Goal: Task Accomplishment & Management: Use online tool/utility

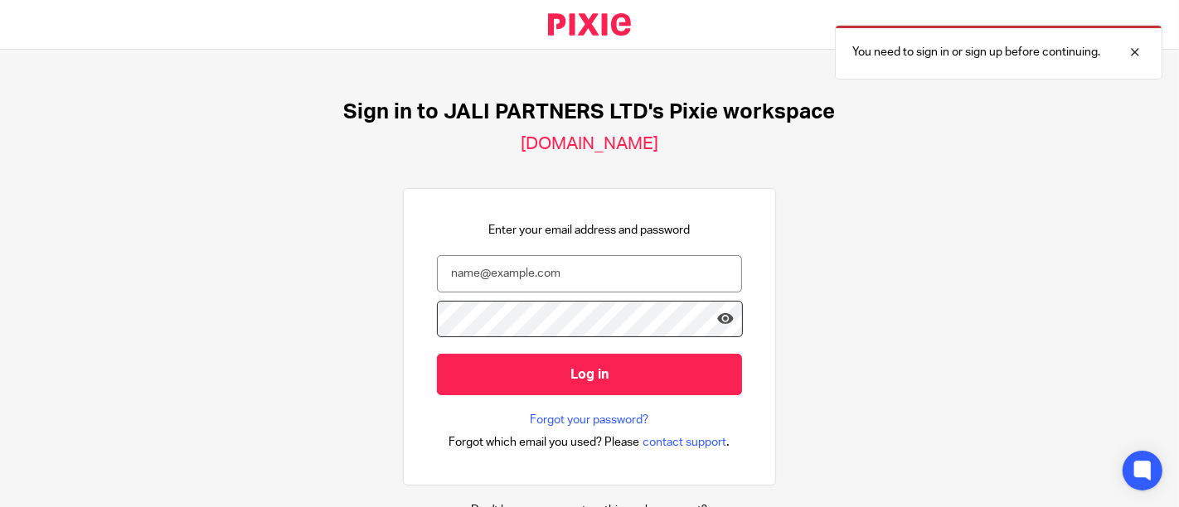
click at [541, 272] on input "email" at bounding box center [589, 273] width 305 height 37
click at [575, 270] on input "email" at bounding box center [589, 273] width 305 height 37
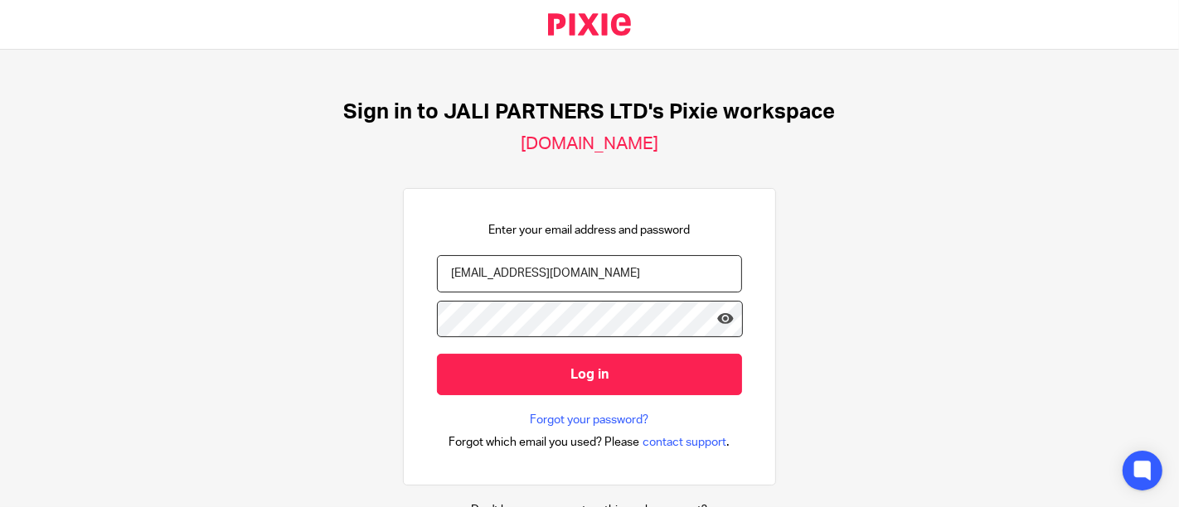
type input "jeanluc.shema@jalipartners.com"
click at [437, 354] on input "Log in" at bounding box center [589, 374] width 305 height 41
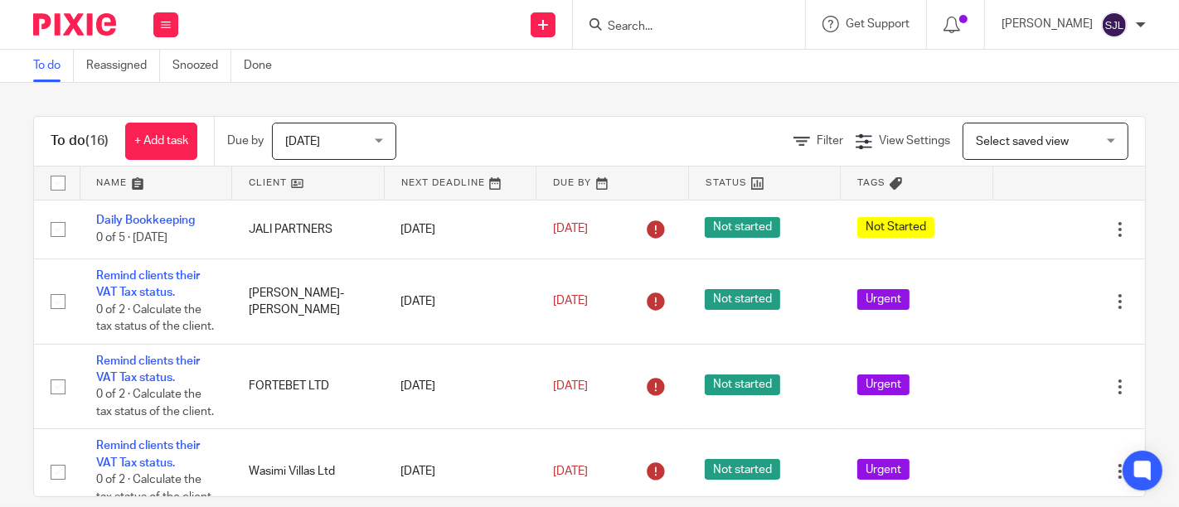
click at [652, 20] on input "Search" at bounding box center [680, 27] width 149 height 15
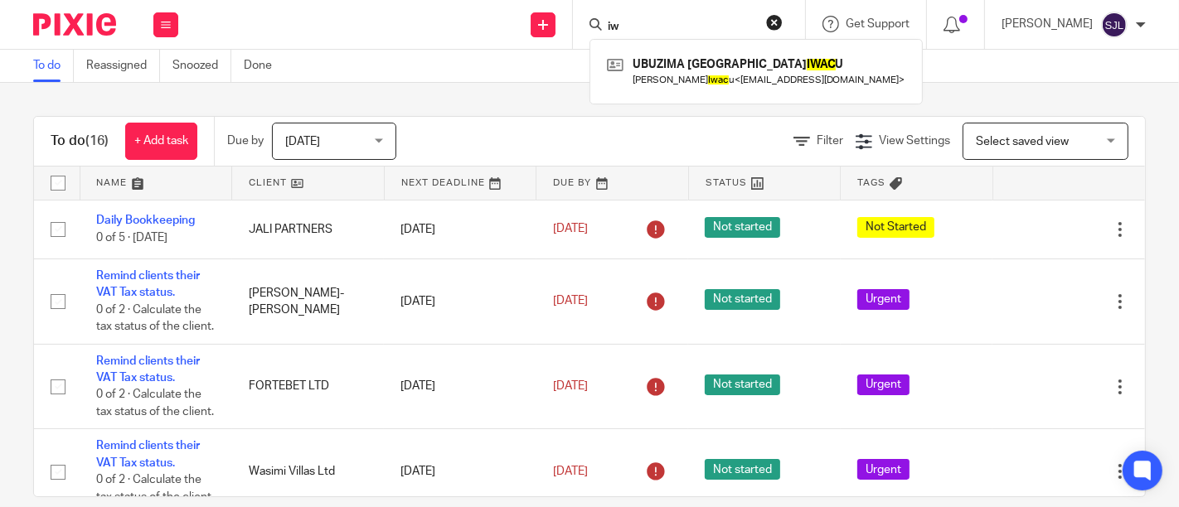
type input "i"
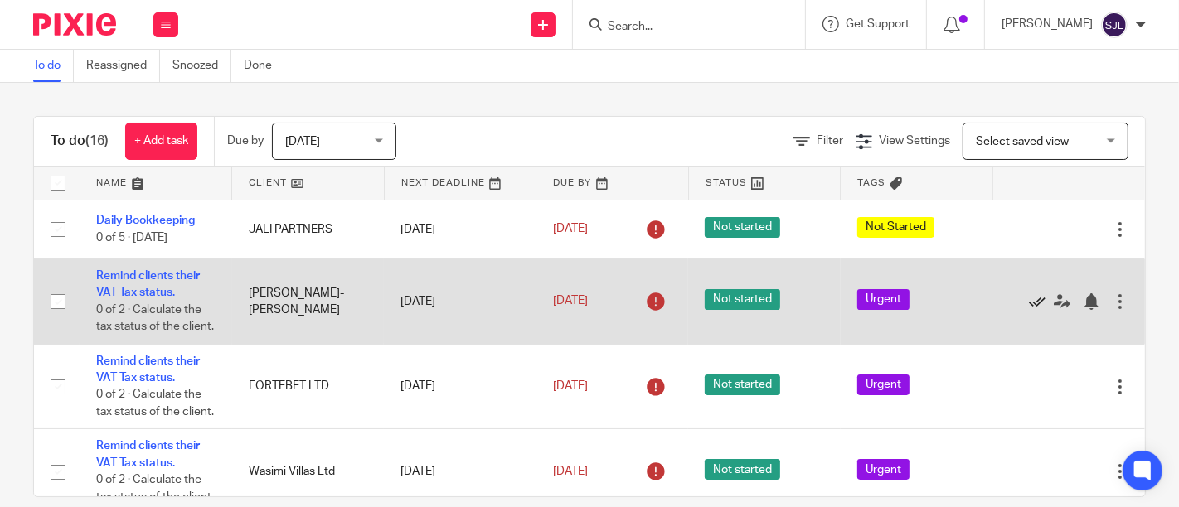
click at [1029, 310] on icon at bounding box center [1037, 301] width 17 height 17
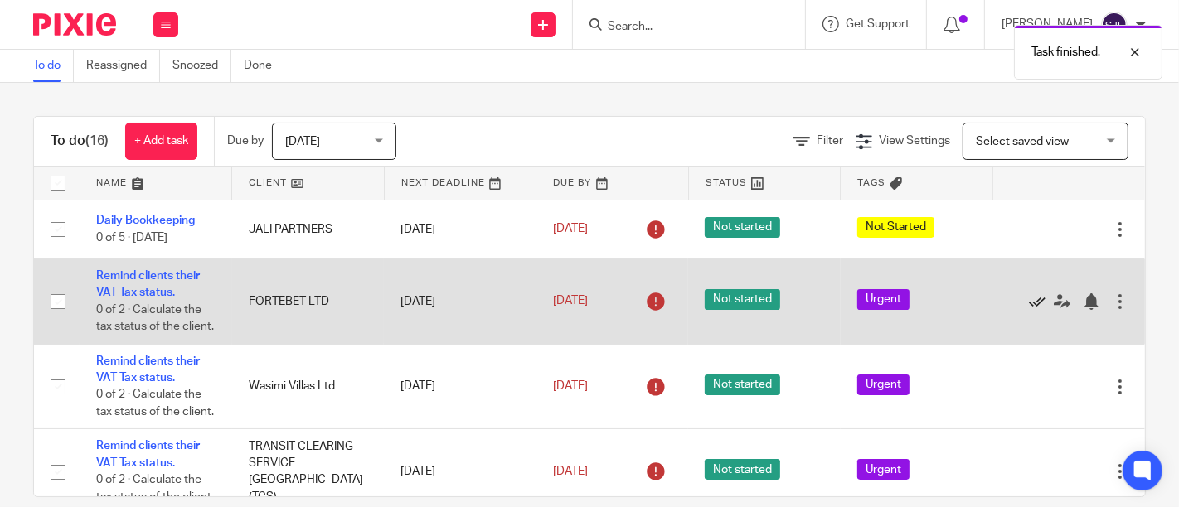
click at [1029, 308] on icon at bounding box center [1037, 301] width 17 height 17
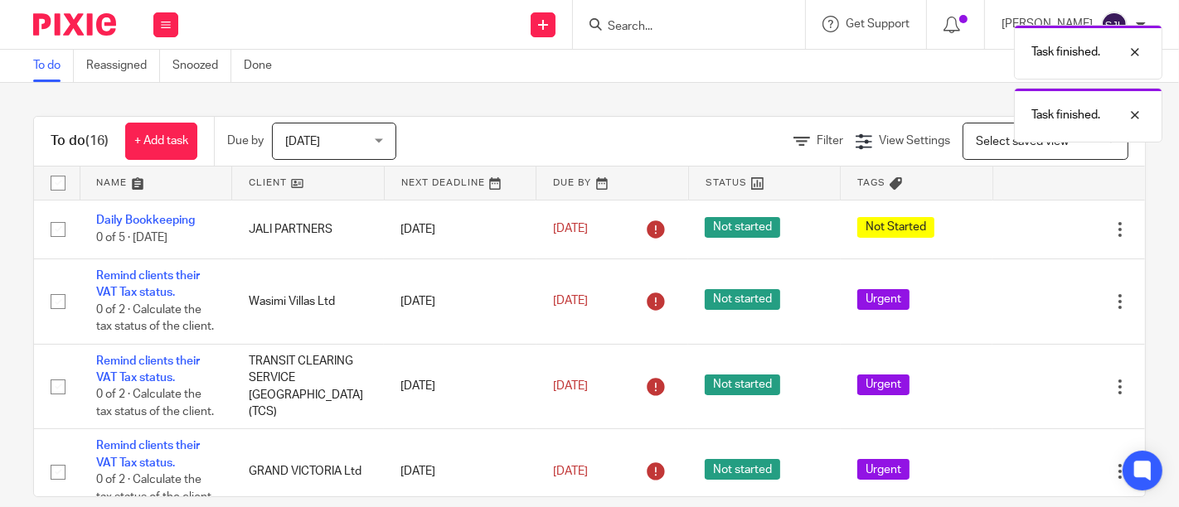
click at [1029, 308] on icon at bounding box center [1037, 301] width 17 height 17
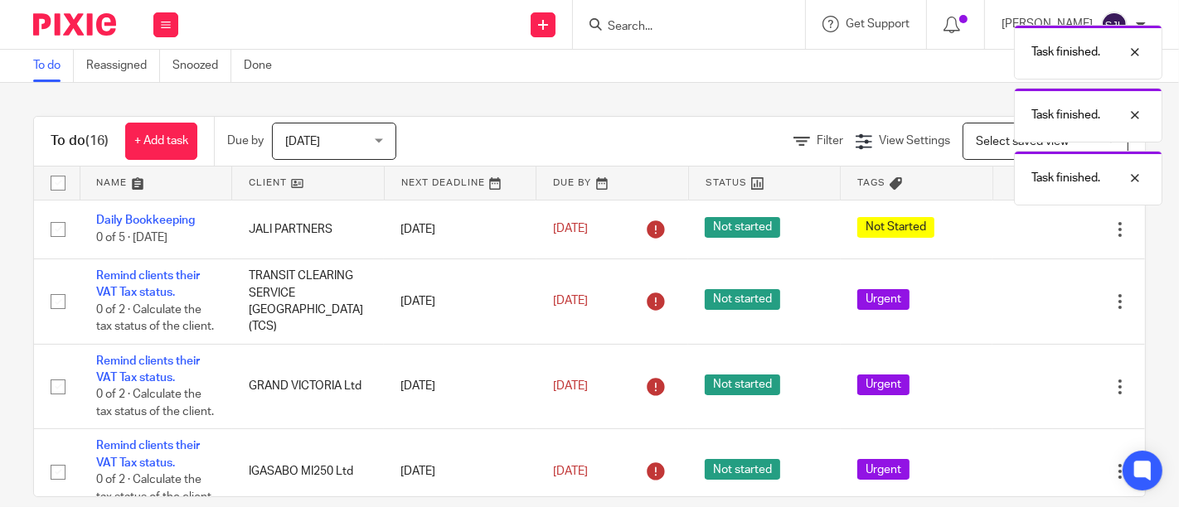
click at [1029, 308] on icon at bounding box center [1037, 301] width 17 height 17
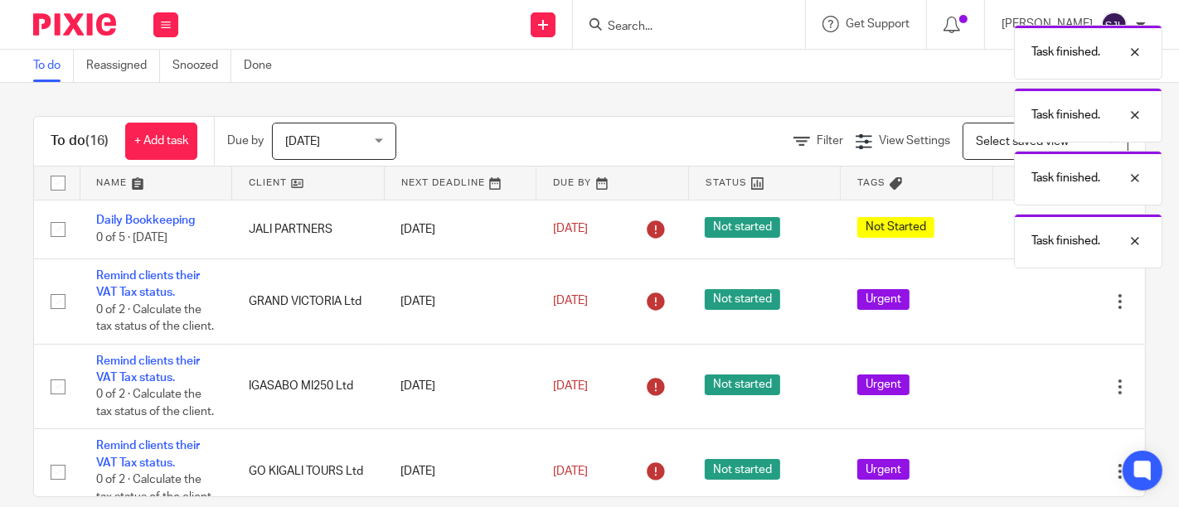
click at [1029, 308] on icon at bounding box center [1037, 301] width 17 height 17
click at [995, 308] on div "Task finished. Task finished. Task finished. Task finished. Task finished." at bounding box center [875, 174] width 573 height 315
drag, startPoint x: 991, startPoint y: 304, endPoint x: 996, endPoint y: 311, distance: 8.8
click at [992, 303] on div "Task finished. Task finished. Task finished. Task finished. Task finished." at bounding box center [875, 174] width 573 height 315
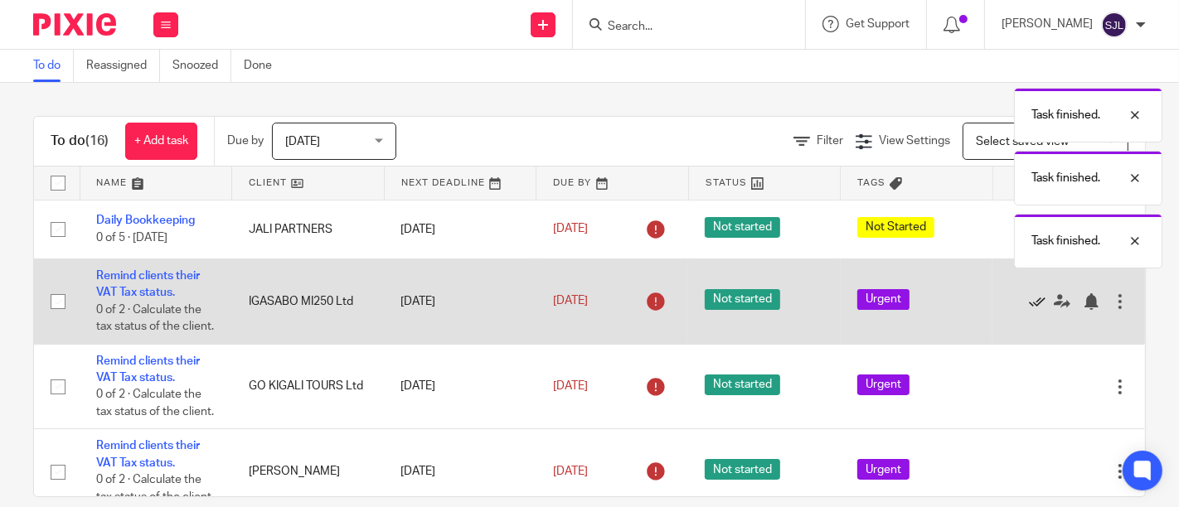
click at [1029, 310] on icon at bounding box center [1037, 301] width 17 height 17
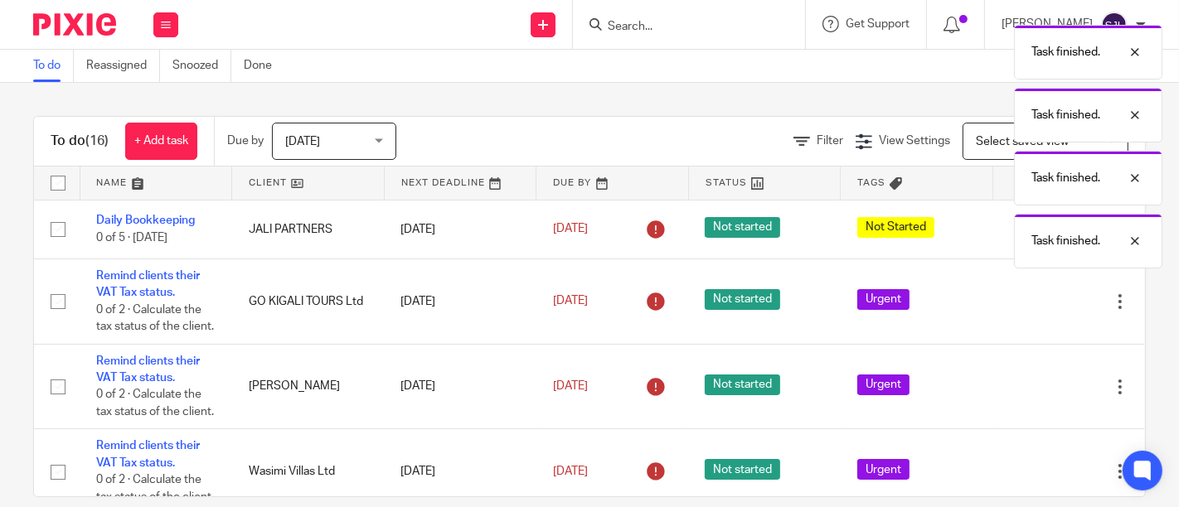
click at [1029, 310] on icon at bounding box center [1037, 301] width 17 height 17
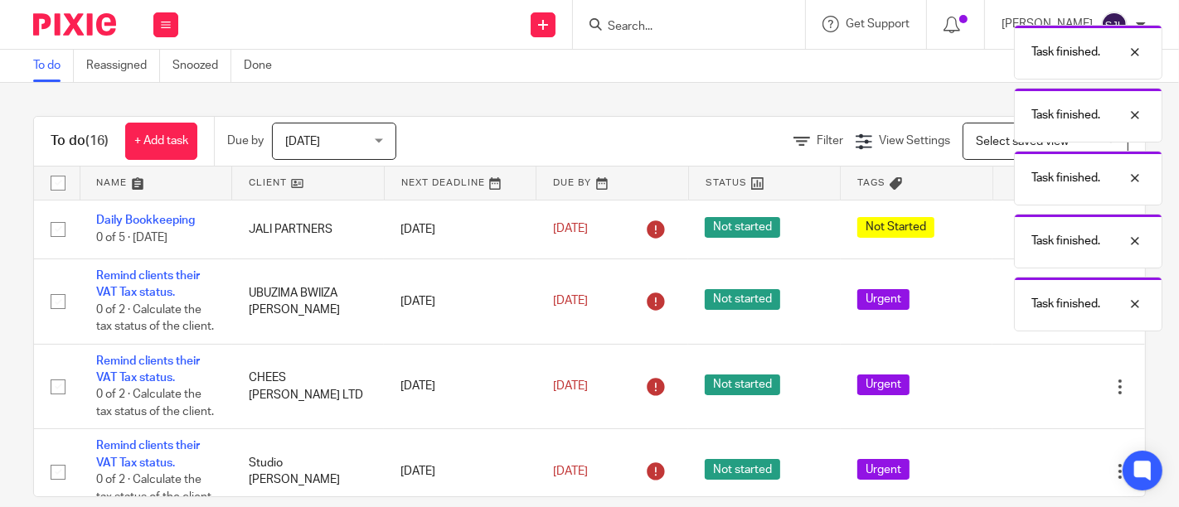
click at [992, 311] on div "Task finished. Task finished. Task finished. Task finished. Task finished." at bounding box center [875, 174] width 573 height 315
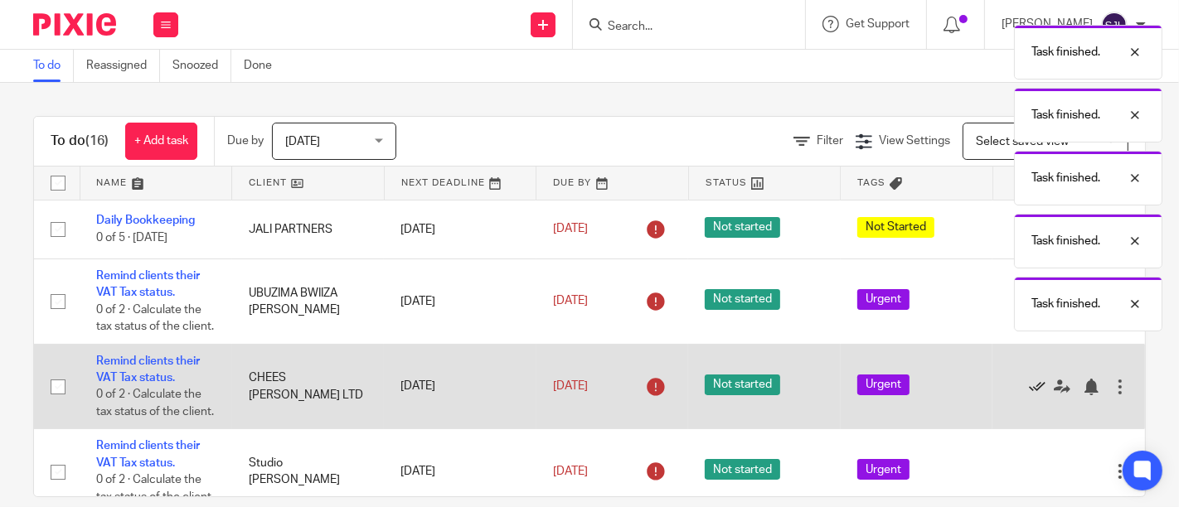
click at [1029, 395] on icon at bounding box center [1037, 387] width 17 height 17
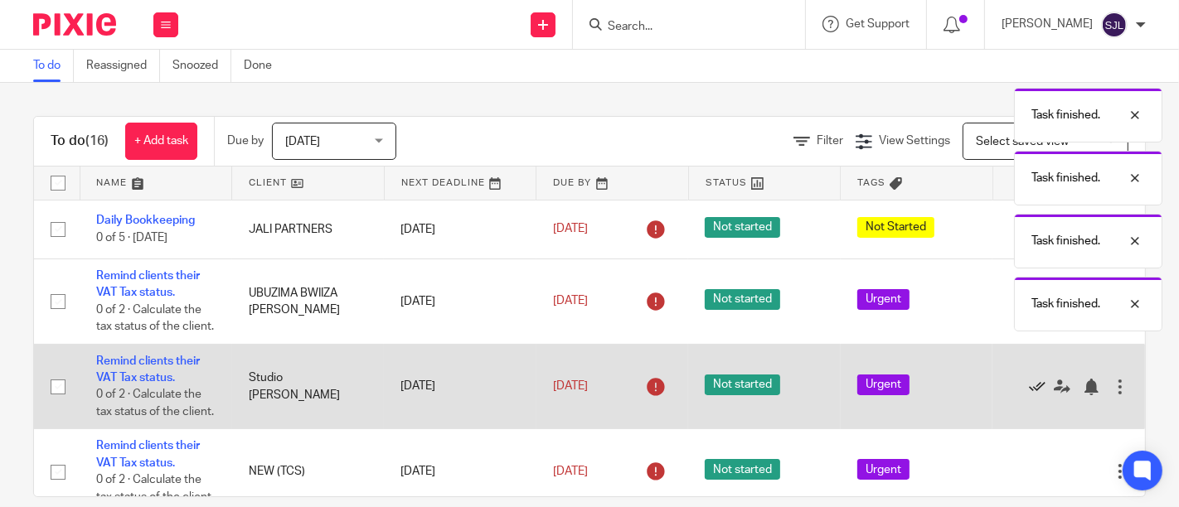
click at [1029, 395] on icon at bounding box center [1037, 387] width 17 height 17
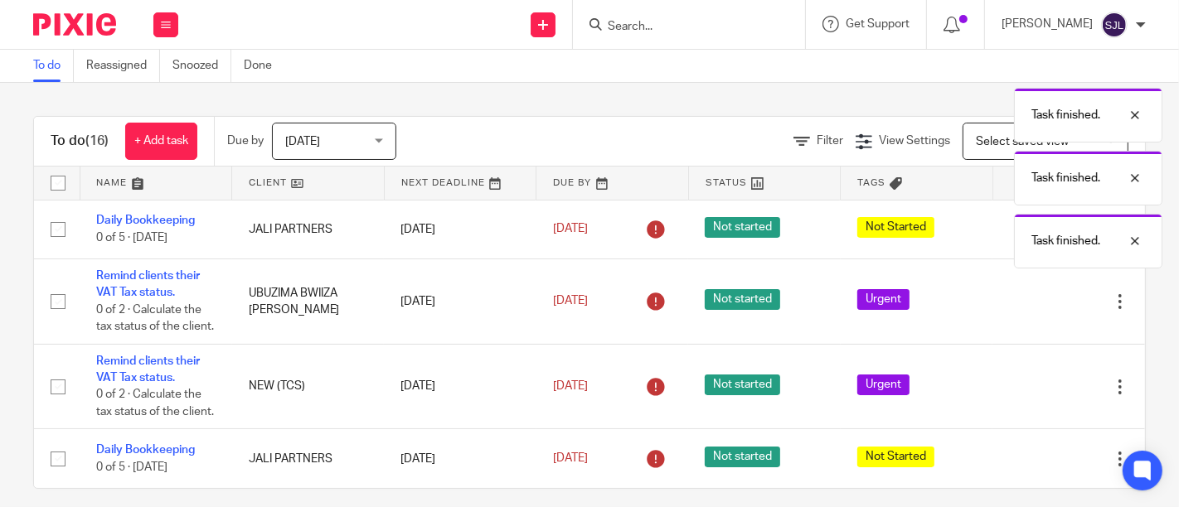
click at [1029, 395] on icon at bounding box center [1037, 387] width 17 height 17
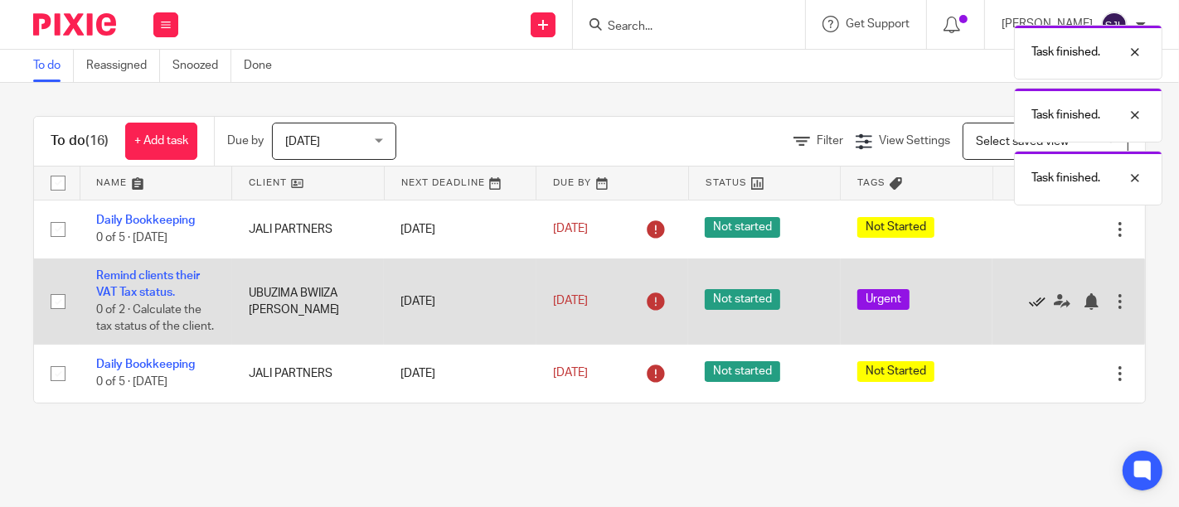
click at [1029, 307] on icon at bounding box center [1037, 301] width 17 height 17
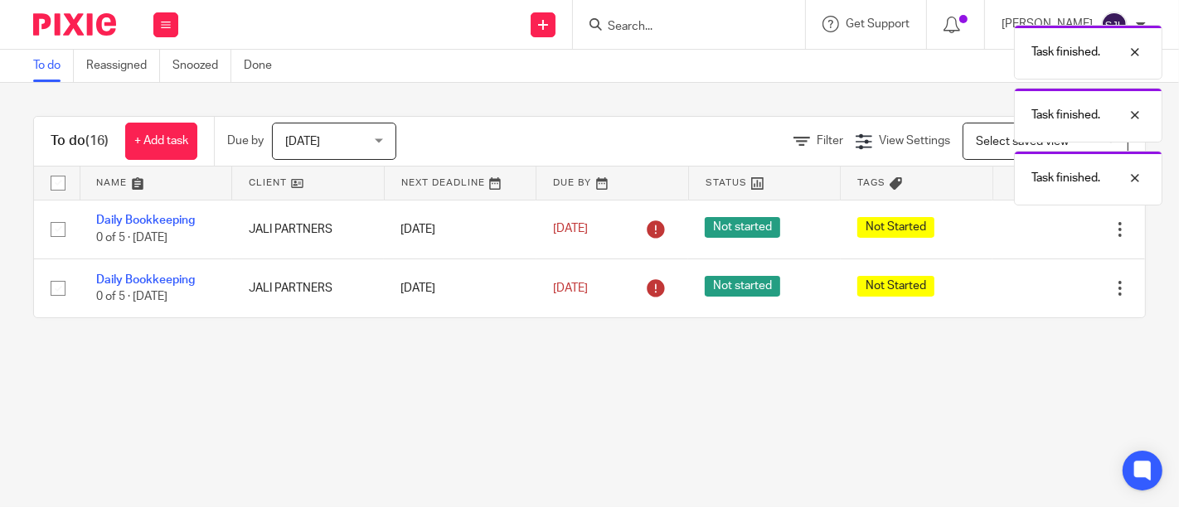
click at [366, 146] on span "[DATE]" at bounding box center [329, 141] width 88 height 35
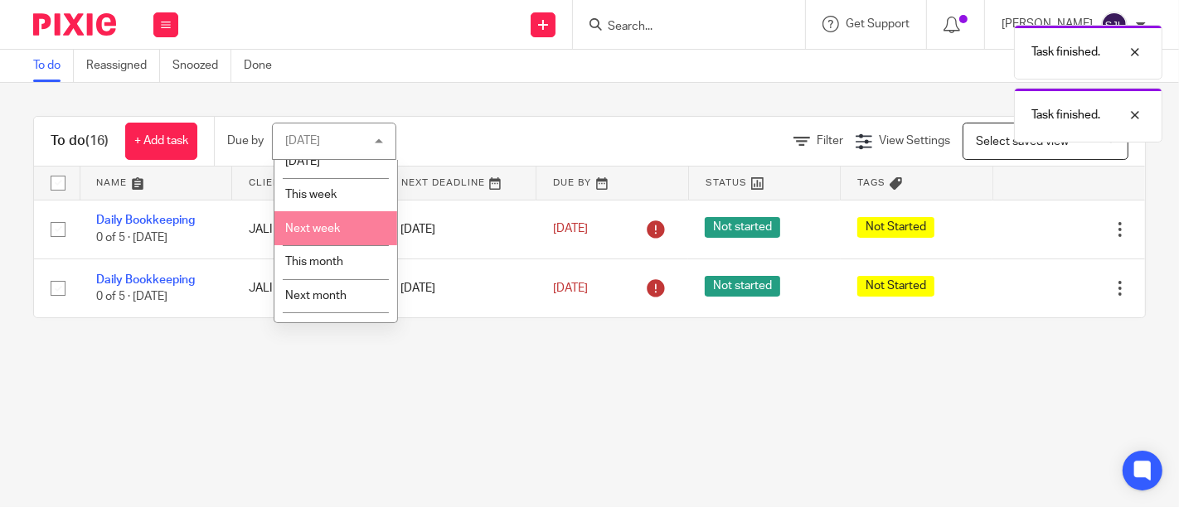
scroll to position [73, 0]
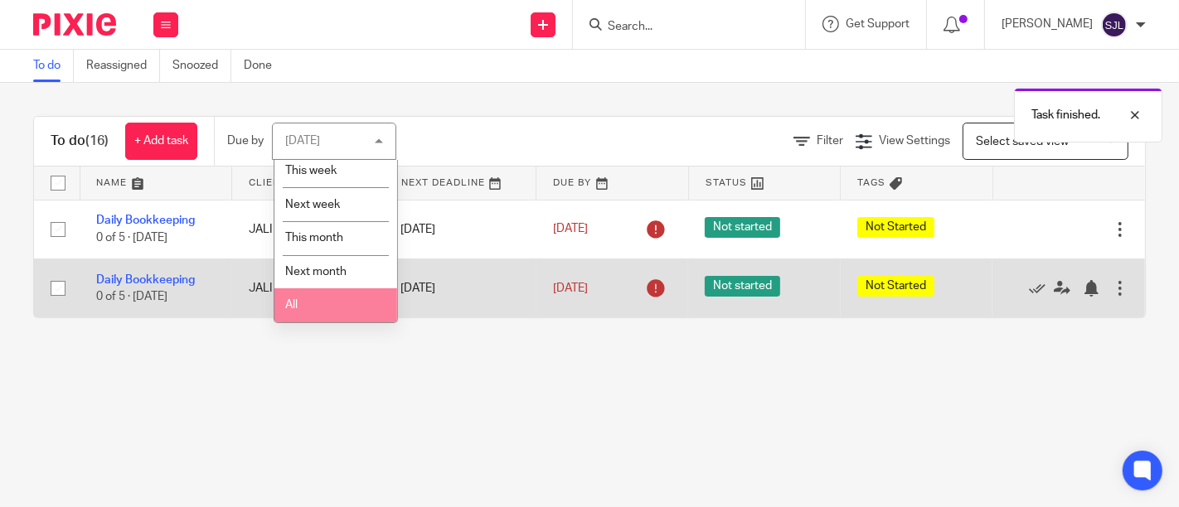
click at [343, 300] on li "All" at bounding box center [335, 305] width 123 height 34
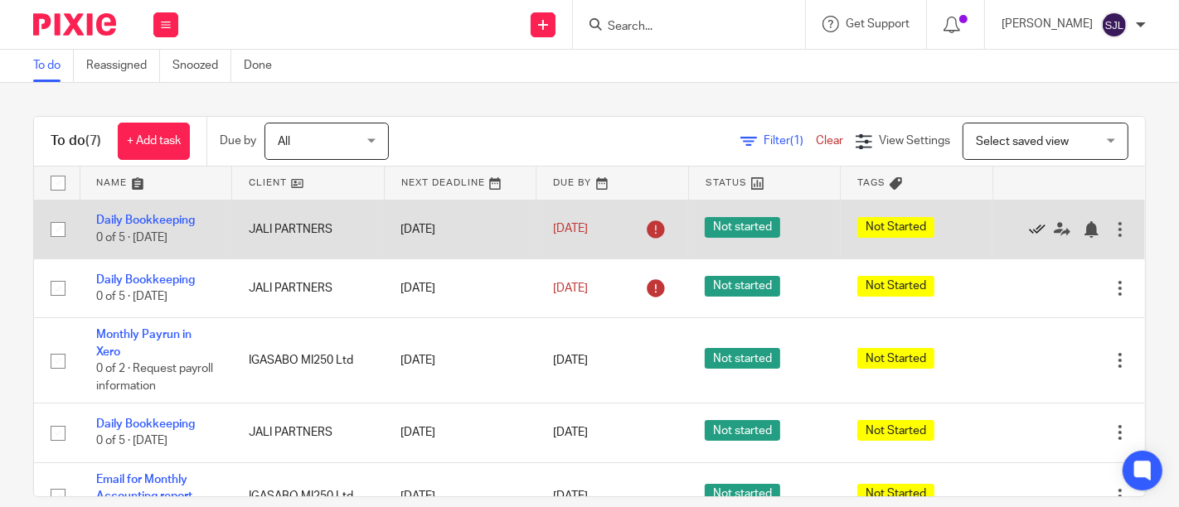
click at [1029, 230] on icon at bounding box center [1037, 229] width 17 height 17
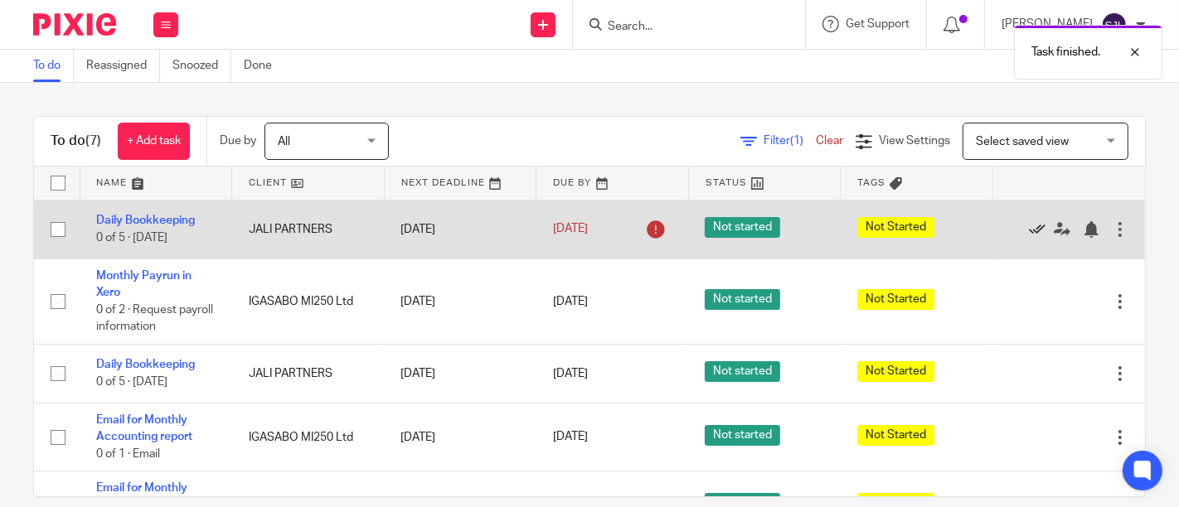
click at [1029, 230] on icon at bounding box center [1037, 229] width 17 height 17
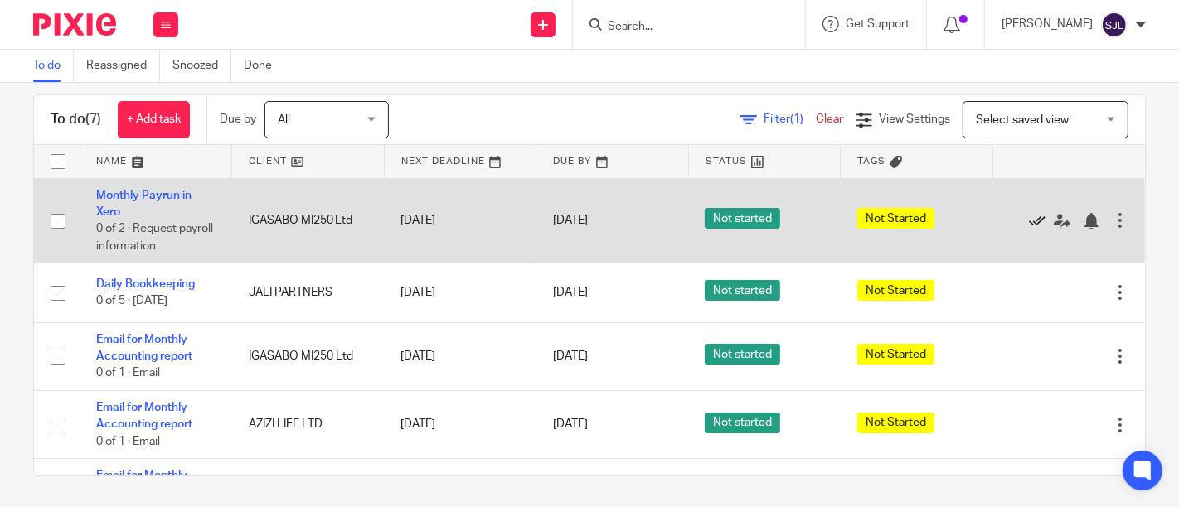
click at [1029, 216] on icon at bounding box center [1037, 221] width 17 height 17
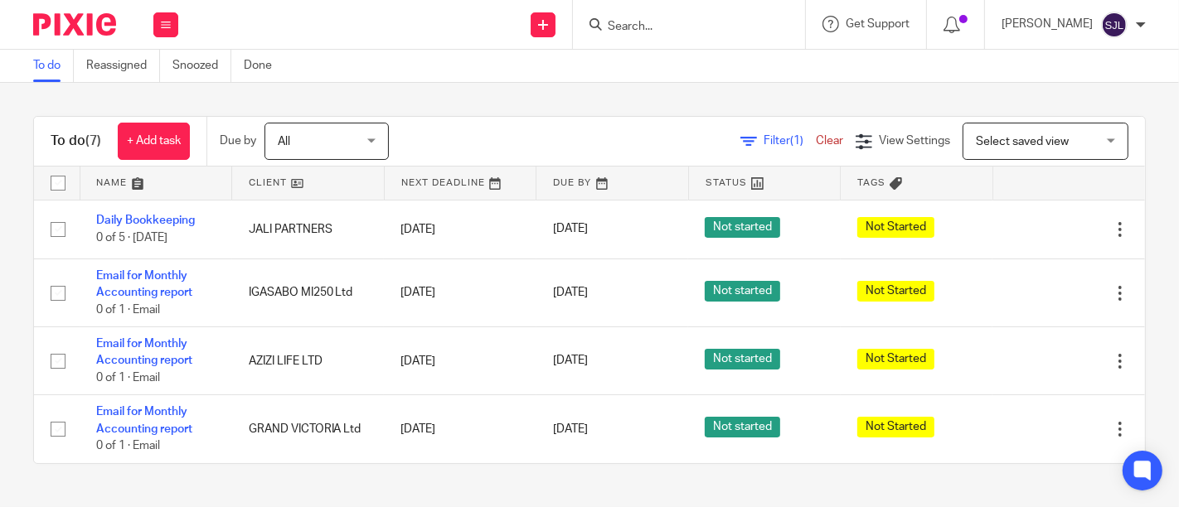
click at [421, 80] on div "To do Reassigned Snoozed Done" at bounding box center [589, 66] width 1179 height 33
click at [670, 25] on input "Search" at bounding box center [680, 27] width 149 height 15
